Goal: Transaction & Acquisition: Purchase product/service

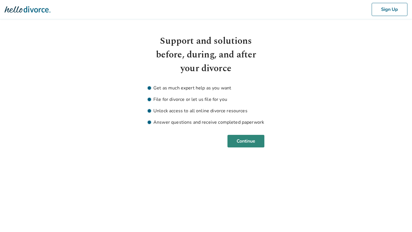
click at [241, 144] on button "Continue" at bounding box center [246, 141] width 37 height 13
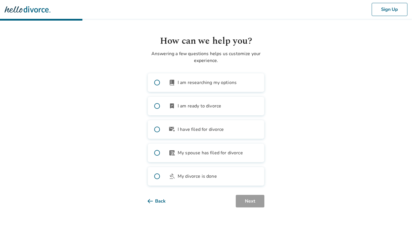
click at [205, 108] on span "I am ready to divorce" at bounding box center [200, 106] width 44 height 7
click at [255, 205] on button "Next" at bounding box center [250, 201] width 29 height 13
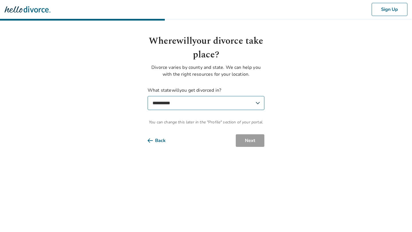
click at [228, 104] on select "**********" at bounding box center [206, 103] width 117 height 14
select select "**"
click at [148, 96] on select "**********" at bounding box center [206, 103] width 117 height 14
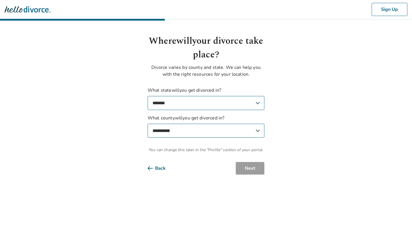
click at [230, 132] on select "**********" at bounding box center [206, 131] width 117 height 14
select select "*******"
click at [148, 124] on select "**********" at bounding box center [206, 131] width 117 height 14
click at [244, 166] on button "Next" at bounding box center [250, 168] width 29 height 13
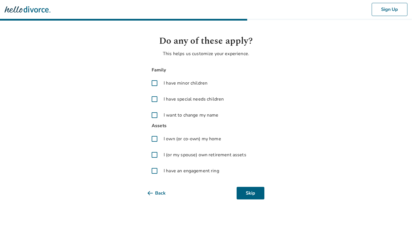
click at [183, 83] on span "I have minor children" at bounding box center [186, 83] width 44 height 7
click at [183, 100] on span "I have special needs children" at bounding box center [194, 99] width 60 height 7
click at [183, 104] on label "I have special needs children" at bounding box center [206, 99] width 117 height 14
click at [183, 106] on div "Family I have minor children I have special needs children I want to change my …" at bounding box center [206, 94] width 117 height 56
click at [183, 102] on span "I have special needs children" at bounding box center [194, 99] width 60 height 7
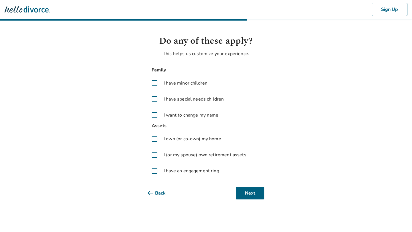
click at [181, 116] on span "I want to change my name" at bounding box center [191, 115] width 55 height 7
drag, startPoint x: 178, startPoint y: 138, endPoint x: 175, endPoint y: 158, distance: 20.8
click at [178, 138] on span "I own (or co-own) my home" at bounding box center [193, 139] width 58 height 7
click at [175, 163] on div "Assets I own (or co-own) my home I (or my spouse) own retirement assets I have …" at bounding box center [206, 150] width 117 height 56
click at [175, 156] on span "I (or my spouse) own retirement assets" at bounding box center [205, 155] width 83 height 7
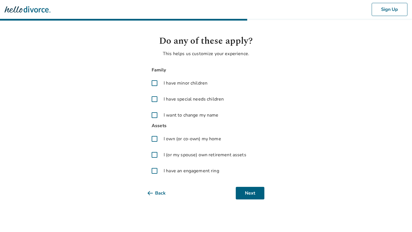
click at [174, 169] on span "I have an engagement ring" at bounding box center [192, 171] width 56 height 7
click at [253, 188] on button "Next" at bounding box center [250, 193] width 29 height 13
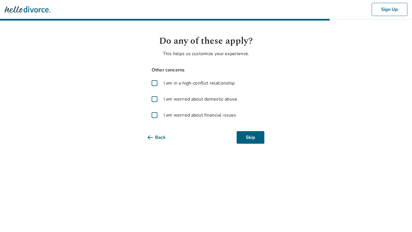
click at [213, 103] on label "I am worried about domestic abuse" at bounding box center [206, 99] width 117 height 14
click at [254, 142] on button "Next" at bounding box center [250, 137] width 29 height 13
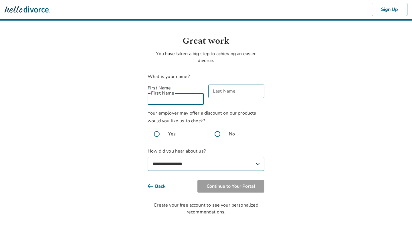
click at [192, 96] on input "First Name" at bounding box center [176, 98] width 56 height 13
type input "****"
click at [229, 90] on div "Last Name Last Name" at bounding box center [236, 95] width 56 height 20
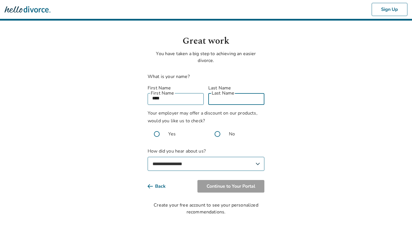
type input "****"
click at [226, 125] on span at bounding box center [217, 134] width 18 height 18
click at [210, 157] on select "**********" at bounding box center [206, 164] width 117 height 14
select select "**********"
click at [148, 157] on select "**********" at bounding box center [206, 164] width 117 height 14
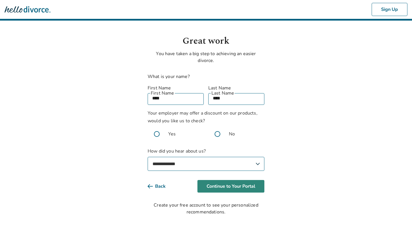
click at [227, 180] on button "Continue to Your Portal" at bounding box center [230, 186] width 67 height 13
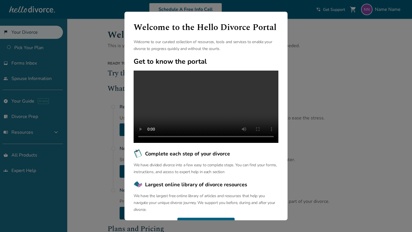
click at [93, 126] on div "Welcome to the Hello Divorce Portal Welcome to our curated collection of resour…" at bounding box center [206, 116] width 412 height 232
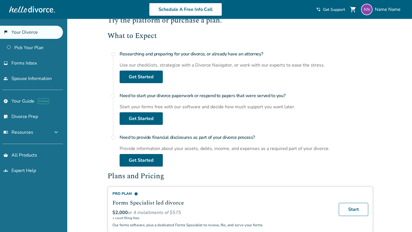
scroll to position [52, 0]
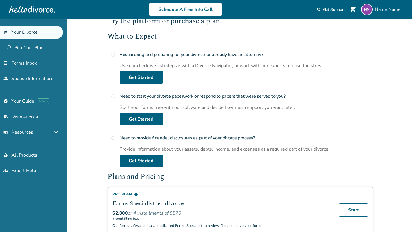
click at [122, 65] on div "Use our checklists, strategize with a Divorce Navigator, or work with our exper…" at bounding box center [247, 66] width 254 height 6
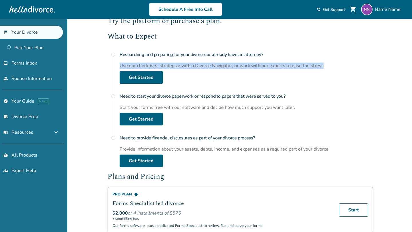
drag, startPoint x: 122, startPoint y: 65, endPoint x: 310, endPoint y: 64, distance: 187.2
click at [310, 64] on div "Use our checklists, strategize with a Divorce Navigator, or work with our exper…" at bounding box center [247, 66] width 254 height 6
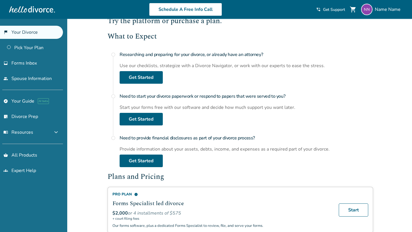
click at [125, 96] on h4 "Need to start your divorce paperwork or respond to papers that were served to y…" at bounding box center [247, 96] width 254 height 11
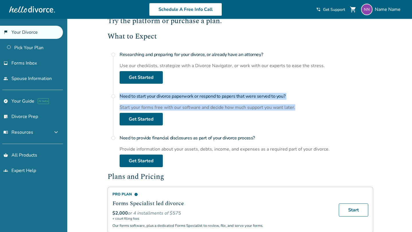
drag, startPoint x: 125, startPoint y: 96, endPoint x: 294, endPoint y: 108, distance: 169.0
click at [294, 108] on div "Need to start your divorce paperwork or respond to papers that were served to y…" at bounding box center [247, 108] width 254 height 35
click at [126, 138] on h4 "Need to provide financial disclosures as part of your divorce process?" at bounding box center [247, 138] width 254 height 11
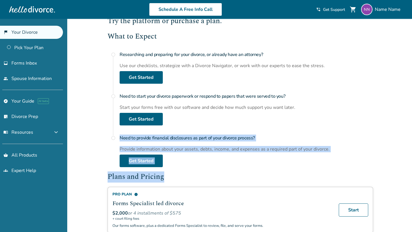
drag, startPoint x: 126, startPoint y: 138, endPoint x: 151, endPoint y: 177, distance: 45.8
click at [151, 177] on div "Ready to get started in Alabama ? Try the platform or purchase a plan. What to …" at bounding box center [241, 147] width 266 height 276
click at [151, 177] on h2 "Plans and Pricing" at bounding box center [241, 177] width 266 height 11
drag, startPoint x: 120, startPoint y: 137, endPoint x: 165, endPoint y: 182, distance: 63.5
click at [165, 182] on div "Ready to get started in Alabama ? Try the platform or purchase a plan. What to …" at bounding box center [241, 147] width 266 height 276
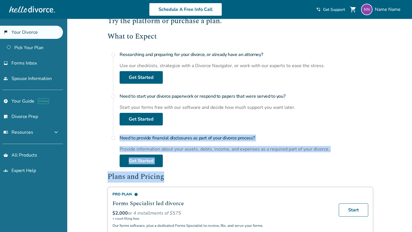
click at [153, 176] on h2 "Plans and Pricing" at bounding box center [241, 177] width 266 height 11
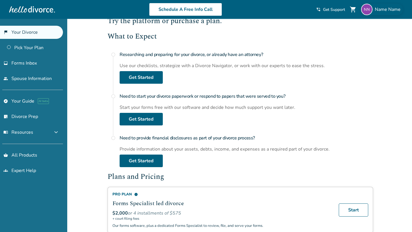
click at [386, 11] on span "Name Name" at bounding box center [389, 9] width 28 height 6
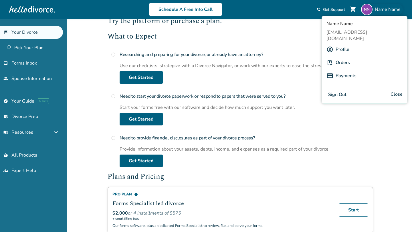
click at [378, 9] on span "Name Name" at bounding box center [389, 9] width 28 height 6
drag, startPoint x: 325, startPoint y: 32, endPoint x: 382, endPoint y: 34, distance: 57.0
click at [382, 34] on div "Name Name wowow79690@reifide.com Profile Orders Payments Sign Out Close" at bounding box center [365, 60] width 86 height 88
copy span "[EMAIL_ADDRESS][DOMAIN_NAME]"
click at [290, 66] on div "Use our checklists, strategize with a Divorce Navigator, or work with our exper…" at bounding box center [247, 66] width 254 height 6
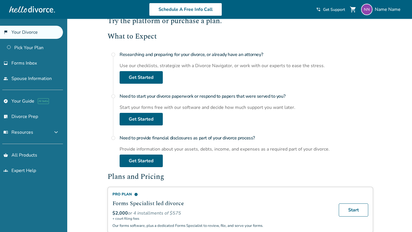
click at [86, 94] on div "Added to cart Welcome, Name This is your divorce portal. You can start your pap…" at bounding box center [206, 233] width 412 height 532
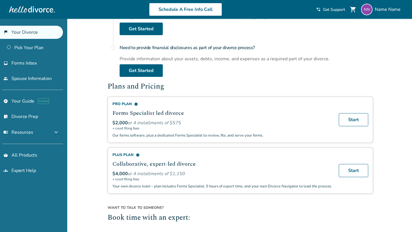
scroll to position [143, 0]
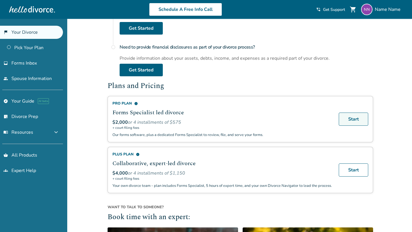
click at [363, 118] on link "Start" at bounding box center [353, 119] width 29 height 13
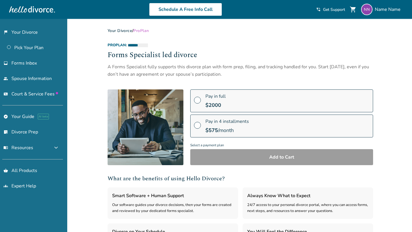
click at [214, 99] on span "Pay in full" at bounding box center [215, 96] width 20 height 6
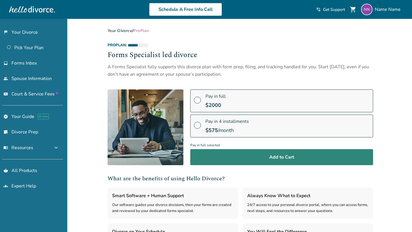
click at [220, 164] on button "Add to Cart" at bounding box center [281, 157] width 183 height 16
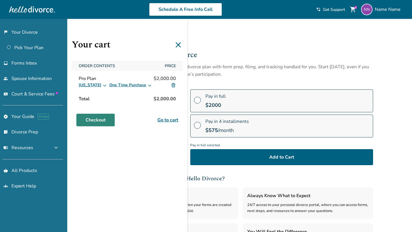
click at [102, 124] on link "Checkout" at bounding box center [95, 120] width 38 height 13
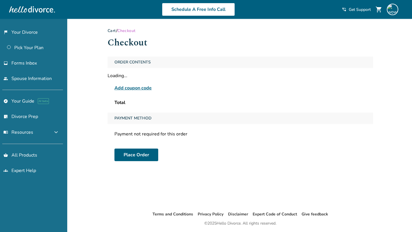
click at [143, 85] on span "Add coupon code" at bounding box center [132, 88] width 37 height 7
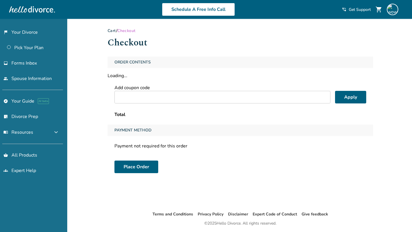
click at [139, 100] on input "text" at bounding box center [222, 97] width 216 height 13
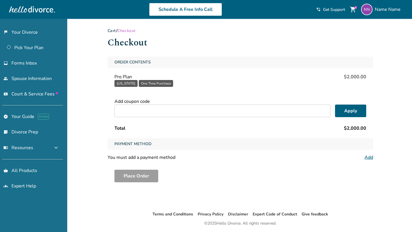
paste input "**********"
type input "**********"
click at [355, 111] on button "Apply" at bounding box center [350, 111] width 31 height 13
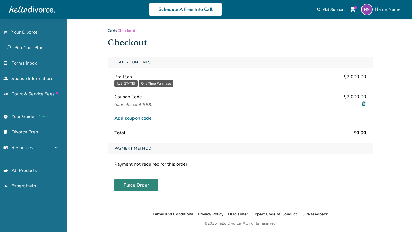
click at [120, 183] on button "Place Order" at bounding box center [136, 185] width 44 height 13
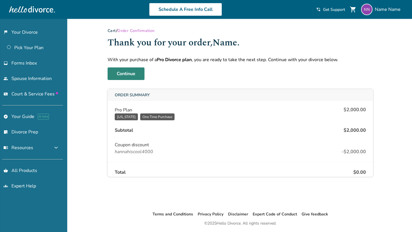
click at [127, 78] on link "Continue" at bounding box center [126, 74] width 37 height 13
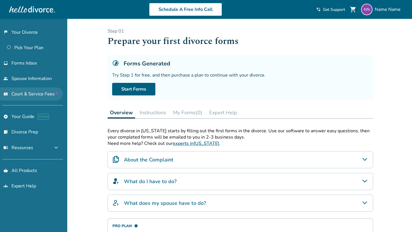
click at [27, 89] on link "universal_currency_alt Court & Service Fees" at bounding box center [31, 94] width 63 height 13
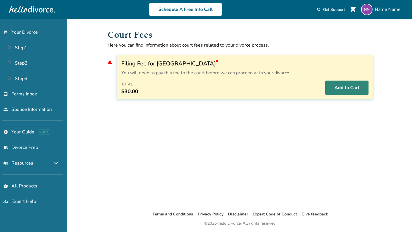
click at [348, 91] on button "Add to Cart" at bounding box center [346, 88] width 43 height 14
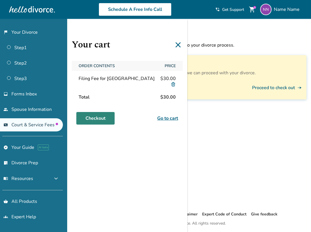
click at [88, 120] on link "Checkout" at bounding box center [95, 118] width 38 height 13
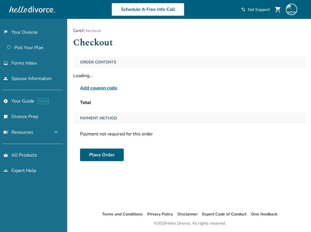
click at [106, 89] on span "Add coupon code" at bounding box center [98, 88] width 37 height 7
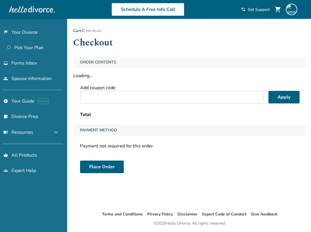
click at [169, 98] on input "text" at bounding box center [172, 97] width 184 height 13
paste input "**********"
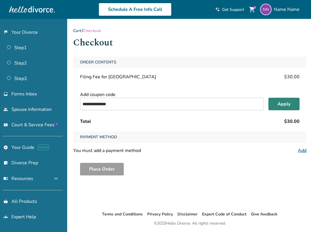
type input "**********"
click at [275, 96] on div "Add coupon code" at bounding box center [190, 95] width 220 height 6
click at [278, 106] on button "Apply" at bounding box center [284, 104] width 31 height 13
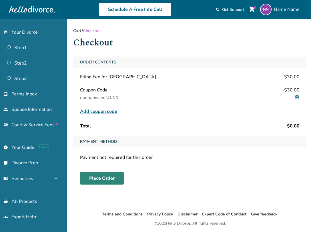
click at [94, 180] on button "Place Order" at bounding box center [102, 178] width 44 height 13
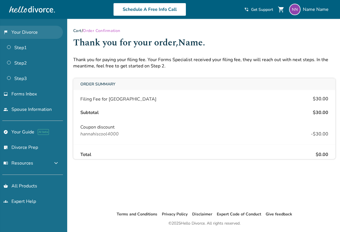
click at [17, 32] on link "flag_2 Your Divorce" at bounding box center [31, 32] width 63 height 13
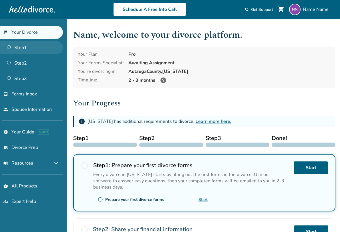
click at [41, 46] on link "Step 1" at bounding box center [31, 47] width 63 height 13
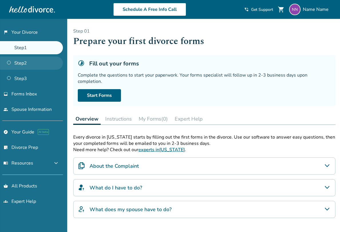
click at [32, 61] on link "Step 2" at bounding box center [31, 63] width 63 height 13
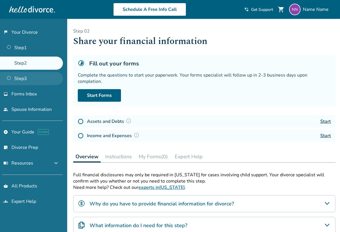
click at [30, 76] on link "Step 3" at bounding box center [31, 78] width 63 height 13
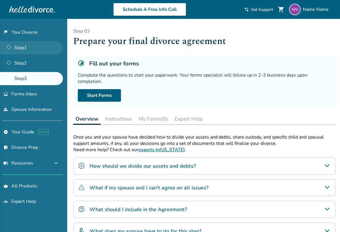
click at [41, 46] on link "Step 1" at bounding box center [31, 47] width 63 height 13
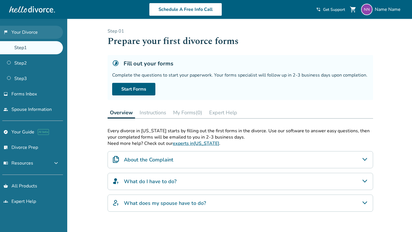
click at [22, 29] on link "flag_2 Your Divorce" at bounding box center [31, 32] width 63 height 13
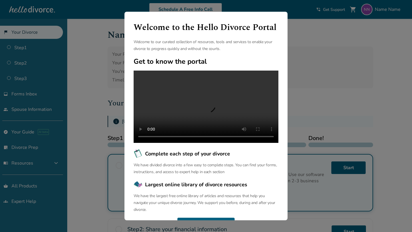
click at [90, 114] on div "Welcome to the Hello Divorce Portal Welcome to our curated collection of resour…" at bounding box center [206, 116] width 412 height 232
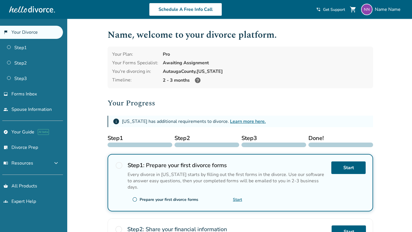
click at [134, 63] on div "Your Forms Specialist:" at bounding box center [135, 63] width 46 height 6
click at [96, 134] on div "Added to cart Name , welcome to your divorce platform. Your Plan: Pro Your Form…" at bounding box center [206, 206] width 412 height 375
click at [28, 46] on link "Step 1" at bounding box center [31, 47] width 63 height 13
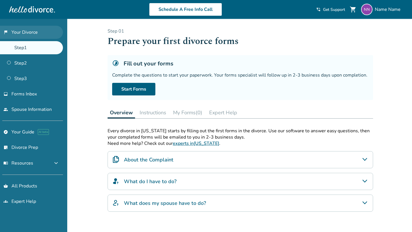
click at [37, 36] on link "flag_2 Your Divorce" at bounding box center [31, 32] width 63 height 13
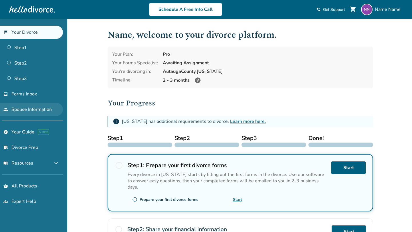
click at [29, 103] on link "people Spouse Information" at bounding box center [31, 109] width 63 height 13
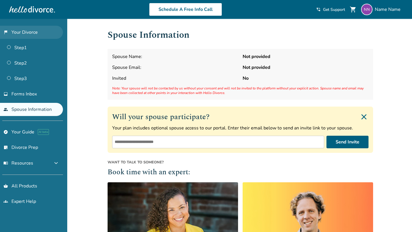
click at [39, 30] on link "flag_2 Your Divorce" at bounding box center [31, 32] width 63 height 13
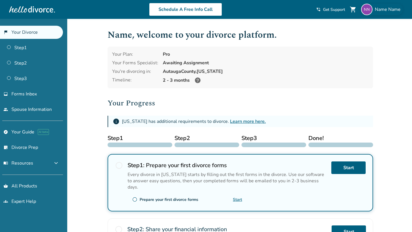
click at [391, 11] on span "Name Name" at bounding box center [389, 9] width 28 height 6
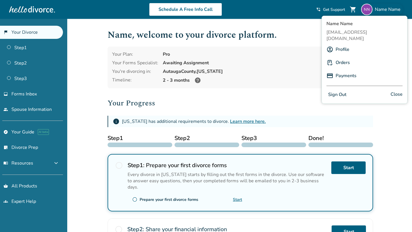
click at [398, 91] on span "Close" at bounding box center [397, 95] width 12 height 8
